Goal: Task Accomplishment & Management: Use online tool/utility

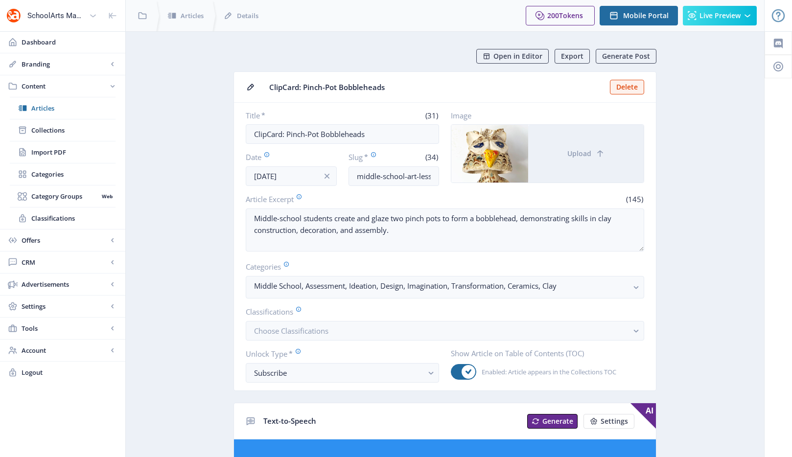
click at [42, 126] on span "Collections" at bounding box center [73, 130] width 84 height 10
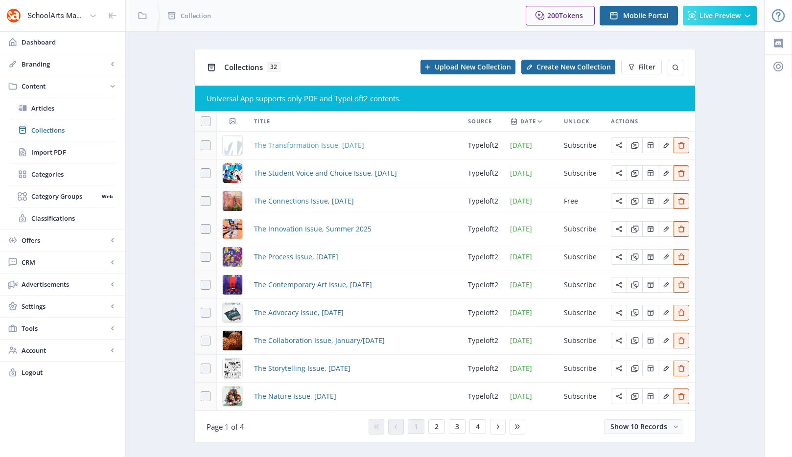
click at [322, 146] on span "The Transformation Issue, [DATE]" at bounding box center [309, 146] width 110 height 12
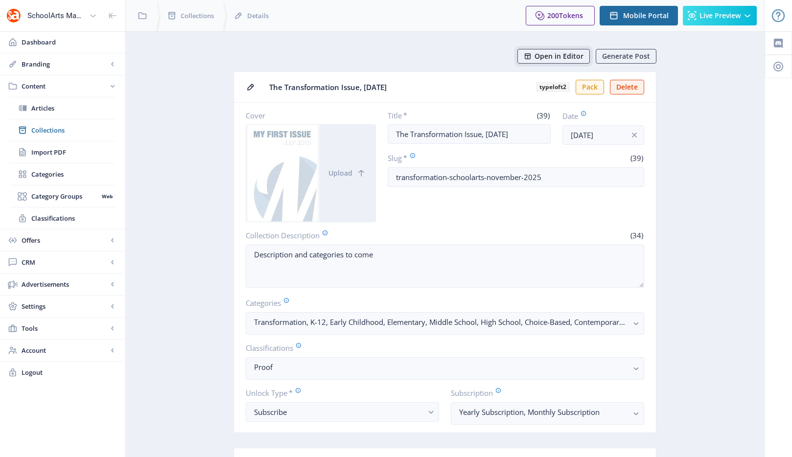
click at [549, 57] on span "Open in Editor" at bounding box center [559, 56] width 49 height 8
